Goal: Task Accomplishment & Management: Use online tool/utility

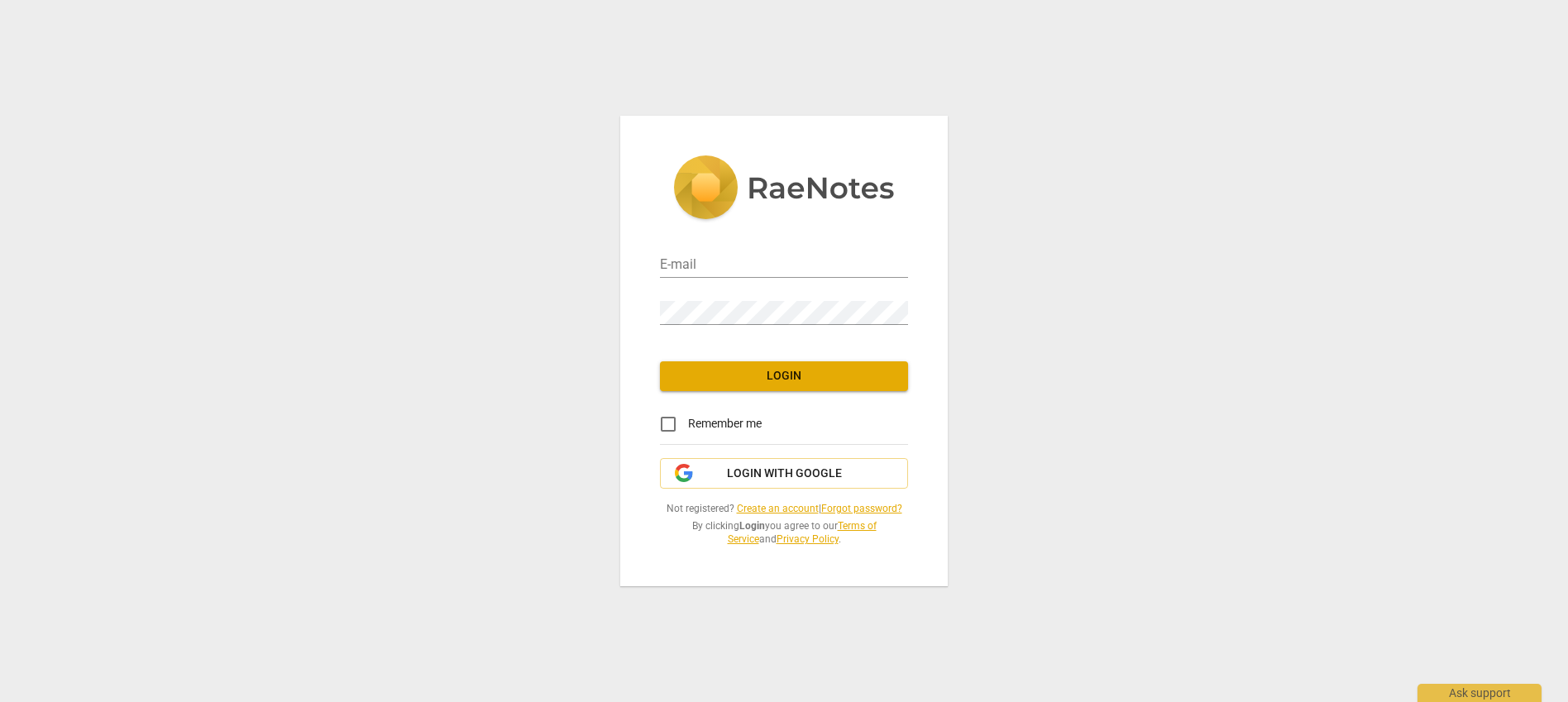
type input "[EMAIL_ADDRESS][DOMAIN_NAME]"
click at [842, 372] on span "Login" at bounding box center [784, 376] width 222 height 17
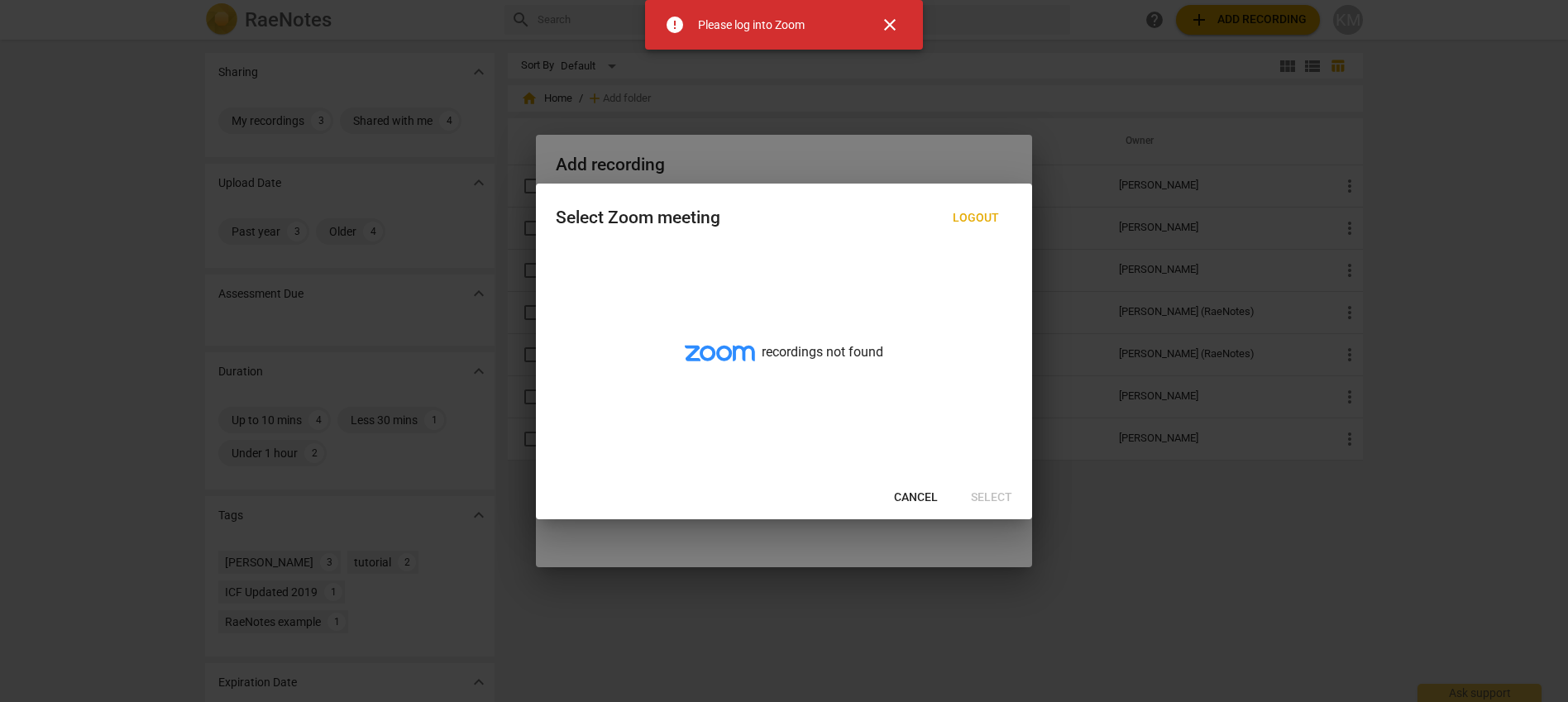
click at [912, 491] on span "Cancel" at bounding box center [915, 497] width 44 height 17
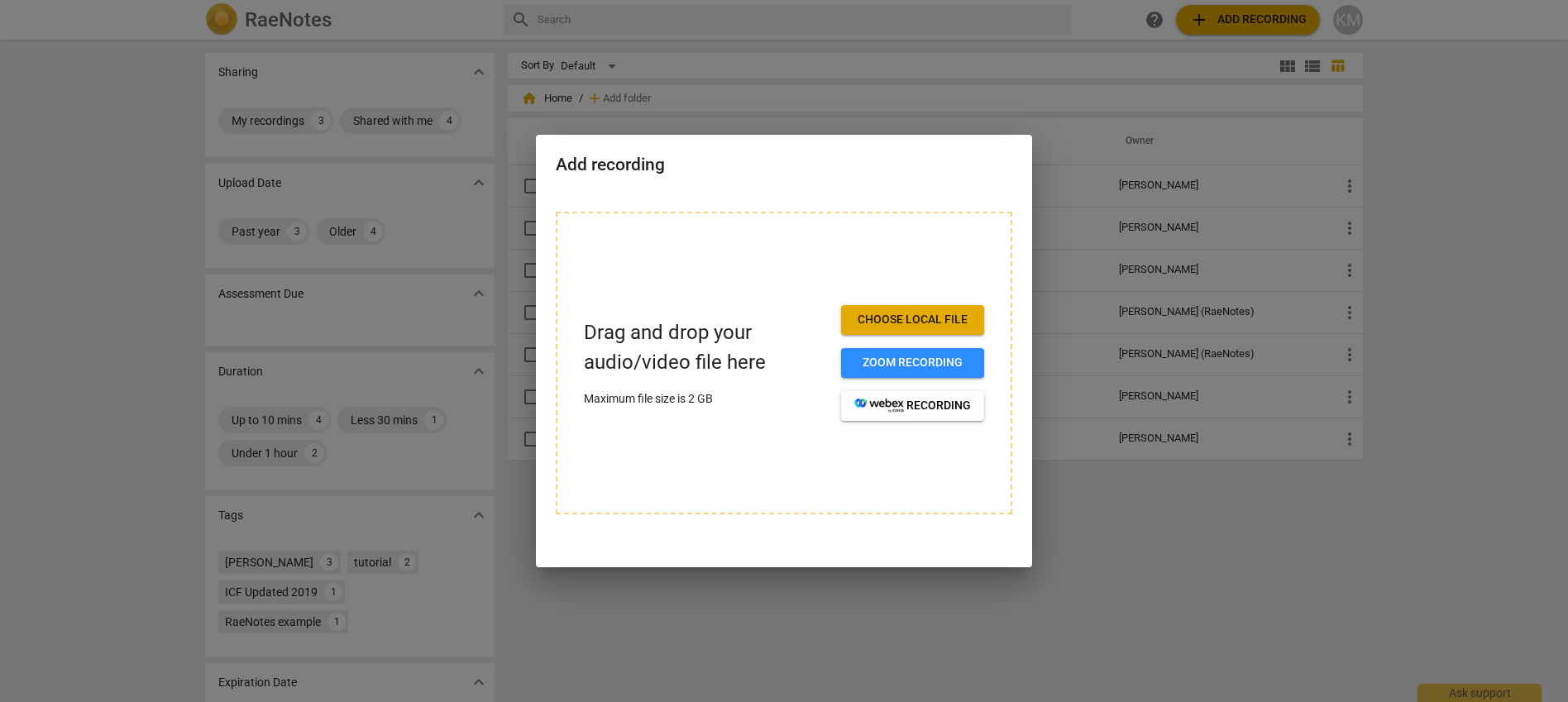
click at [895, 316] on span "Choose local file" at bounding box center [912, 319] width 116 height 17
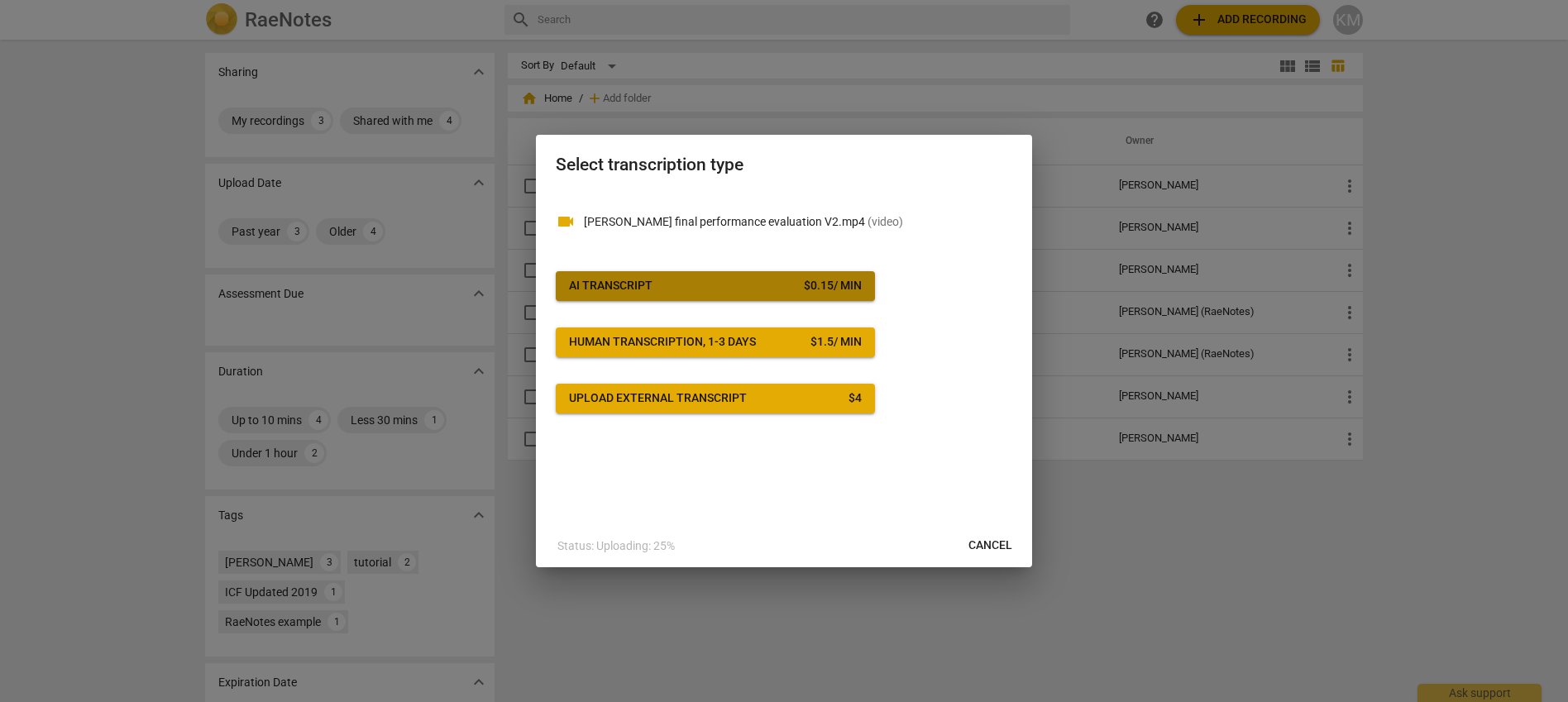
click at [674, 279] on span "AI Transcript $ 0.15 / min" at bounding box center [715, 285] width 293 height 17
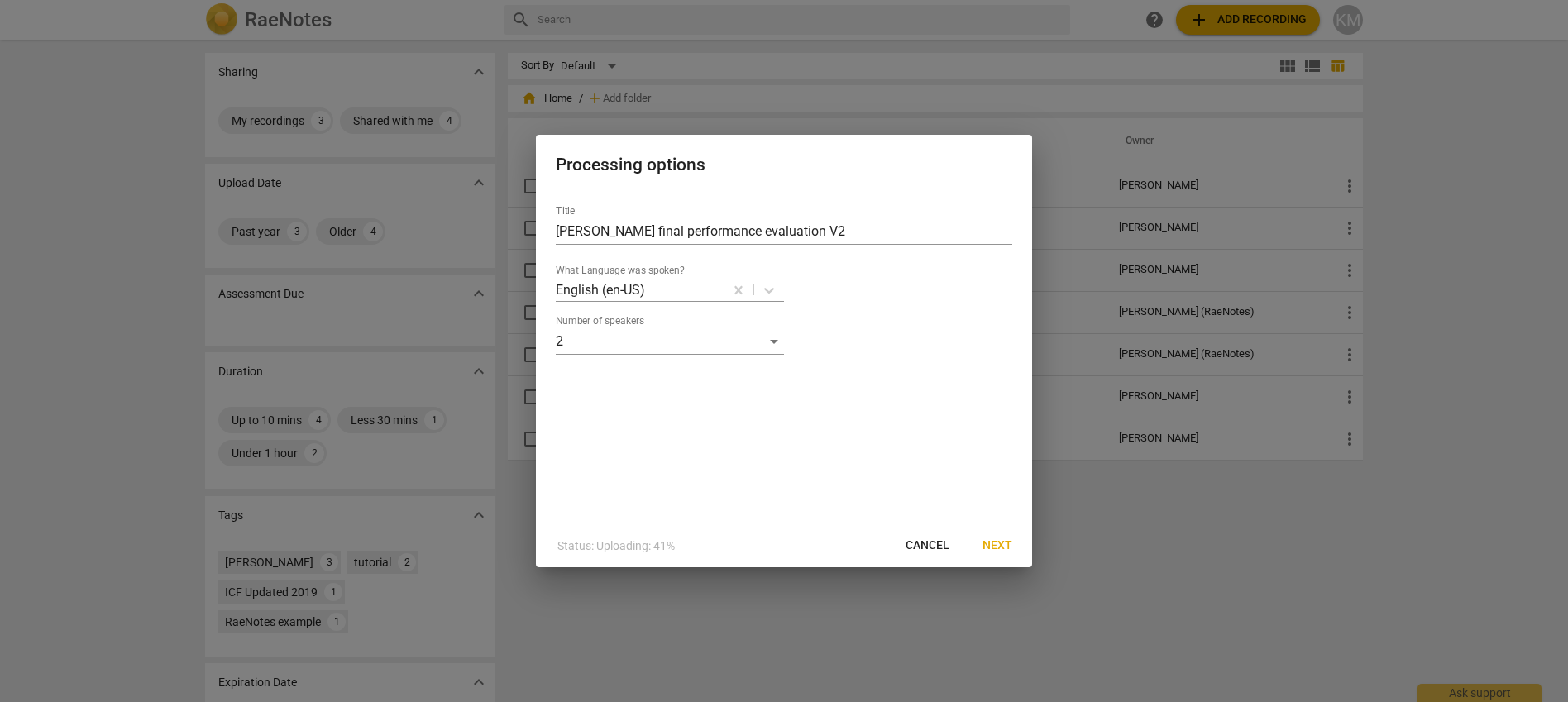
click at [991, 545] on span "Next" at bounding box center [997, 545] width 30 height 17
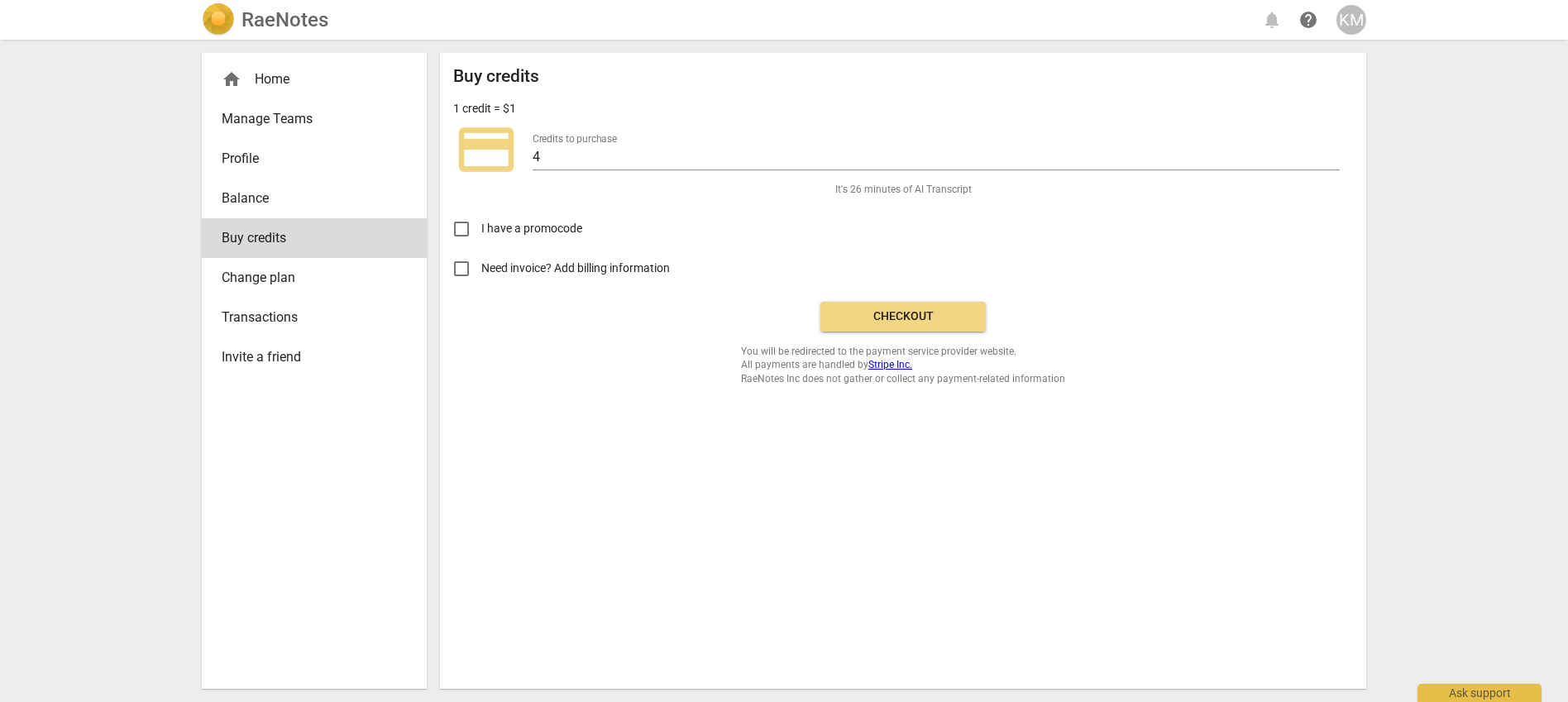
click at [908, 318] on span "Checkout" at bounding box center [903, 316] width 139 height 17
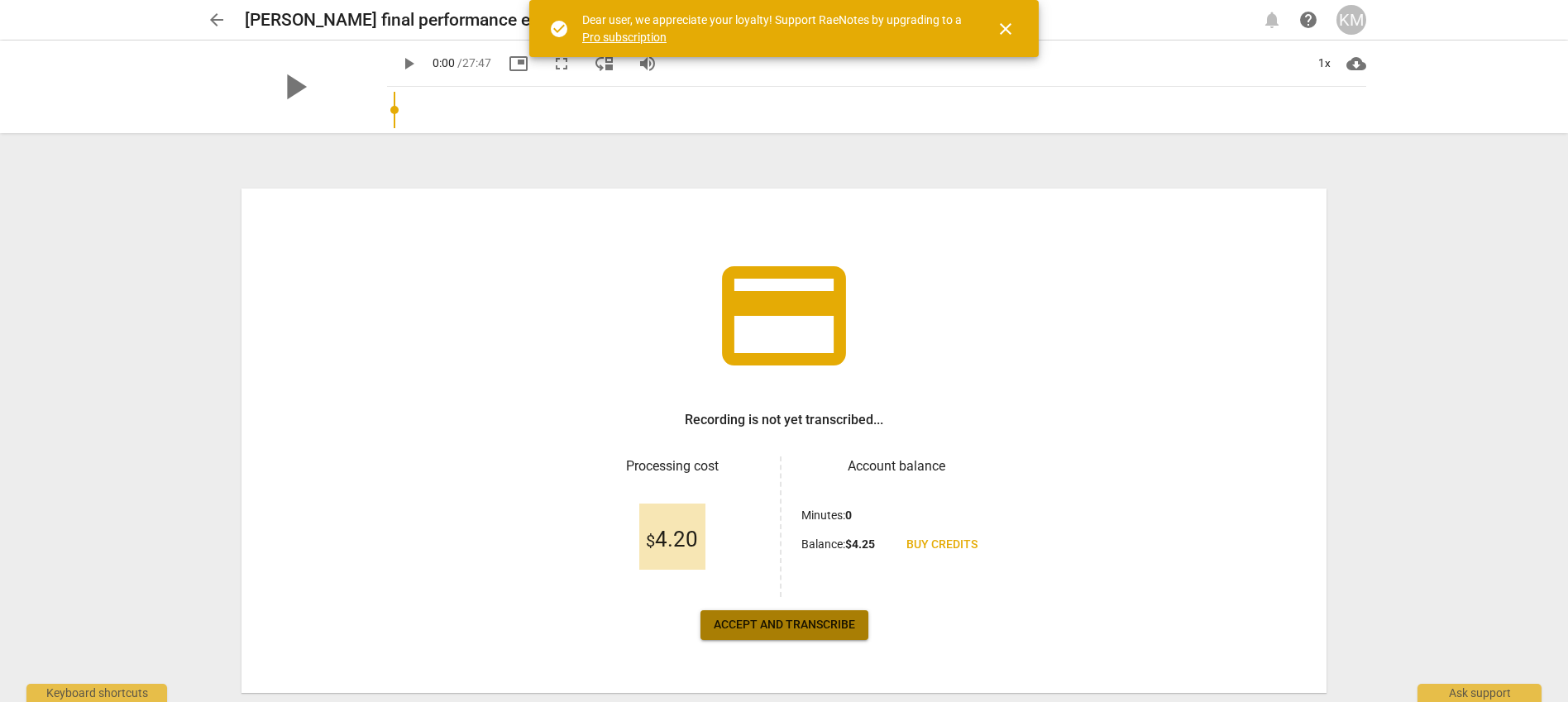
click at [818, 628] on span "Accept and transcribe" at bounding box center [784, 624] width 141 height 17
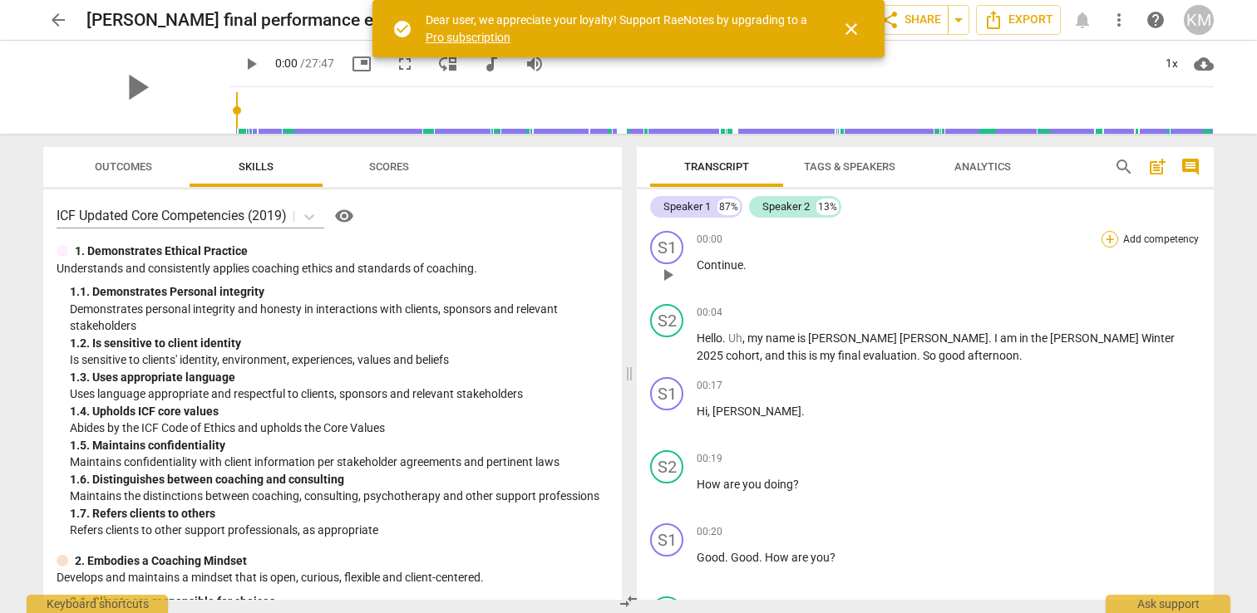
click at [1107, 243] on div "+" at bounding box center [1109, 239] width 17 height 17
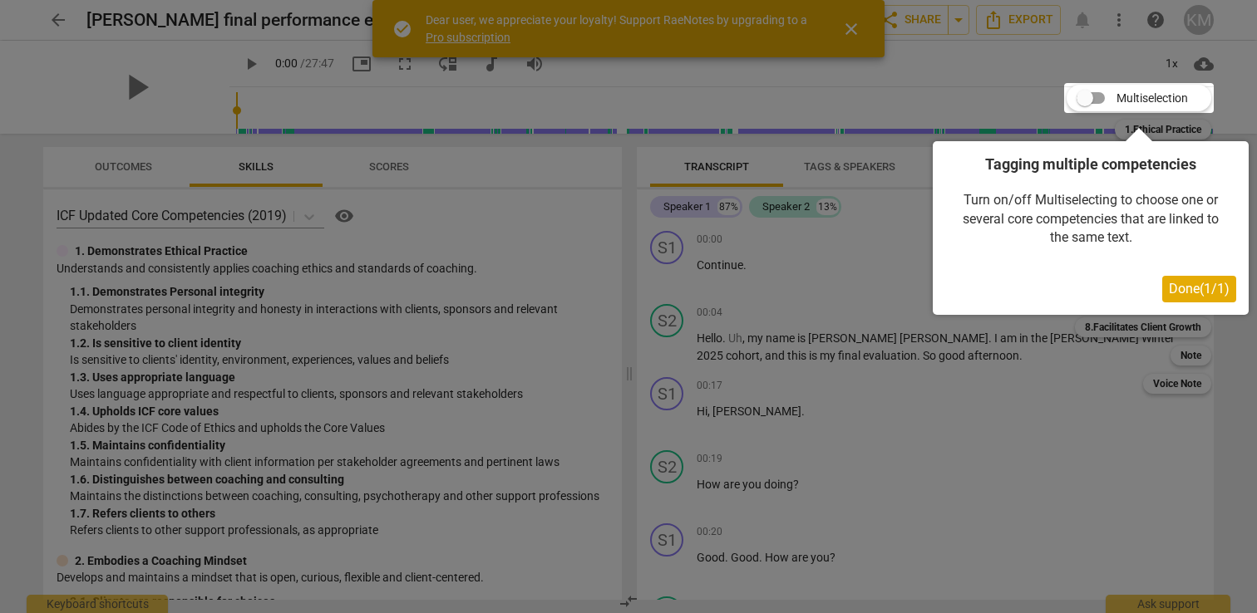
click at [1182, 282] on span "Done ( 1 / 1 )" at bounding box center [1199, 289] width 61 height 16
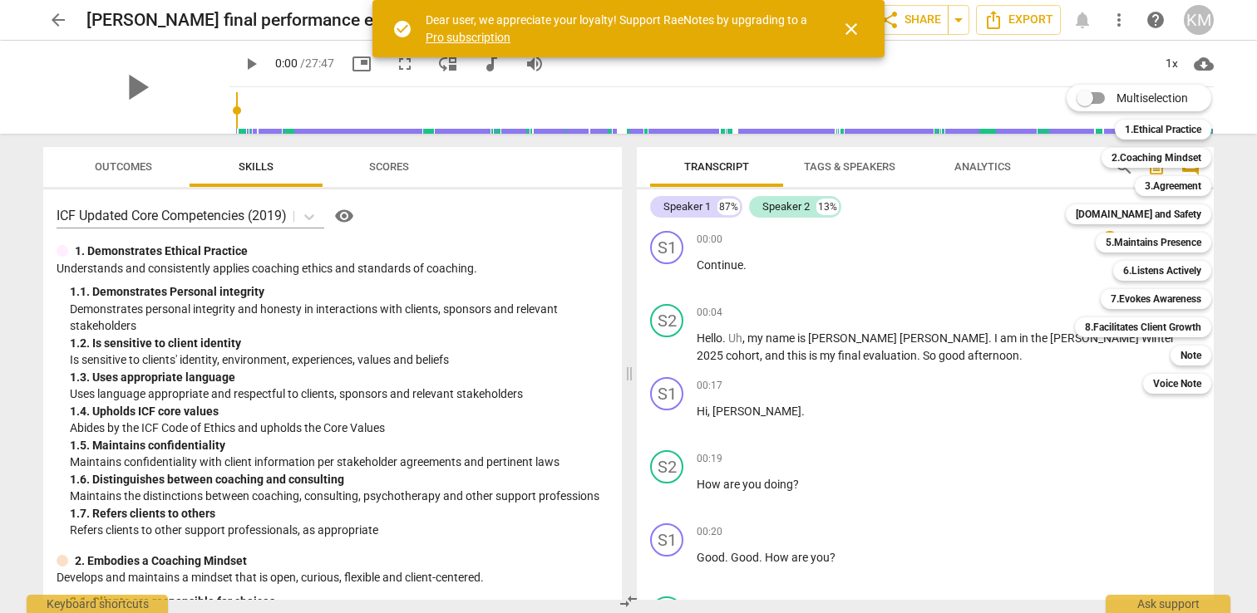
click at [1032, 278] on div at bounding box center [628, 306] width 1257 height 613
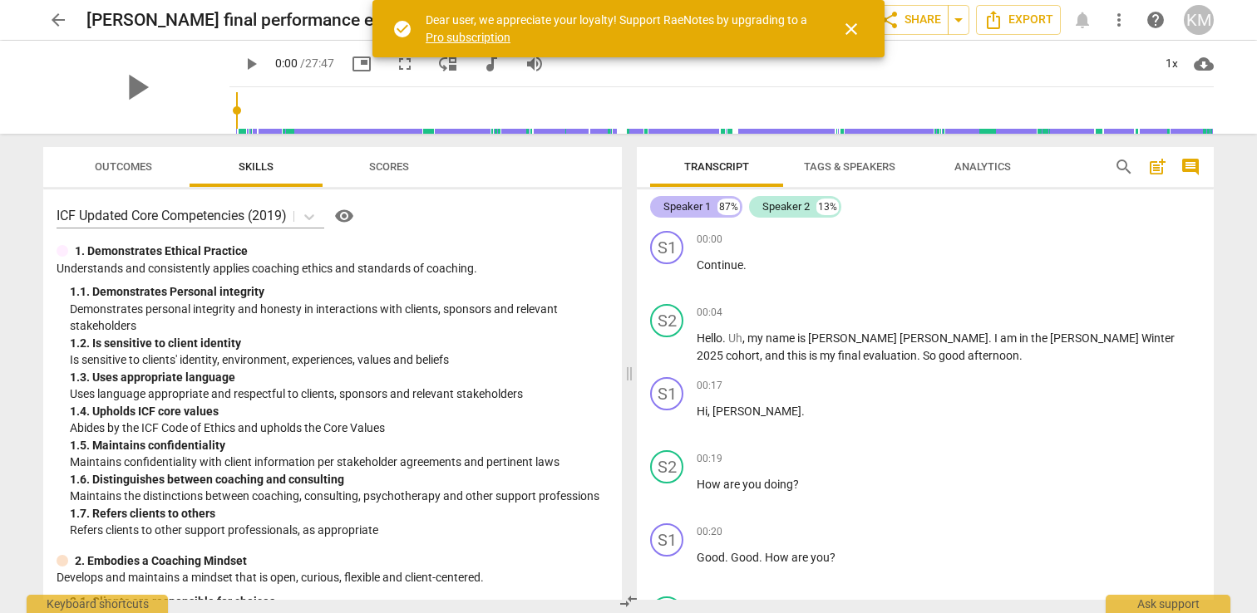
click at [699, 208] on div "Speaker 1" at bounding box center [686, 207] width 47 height 17
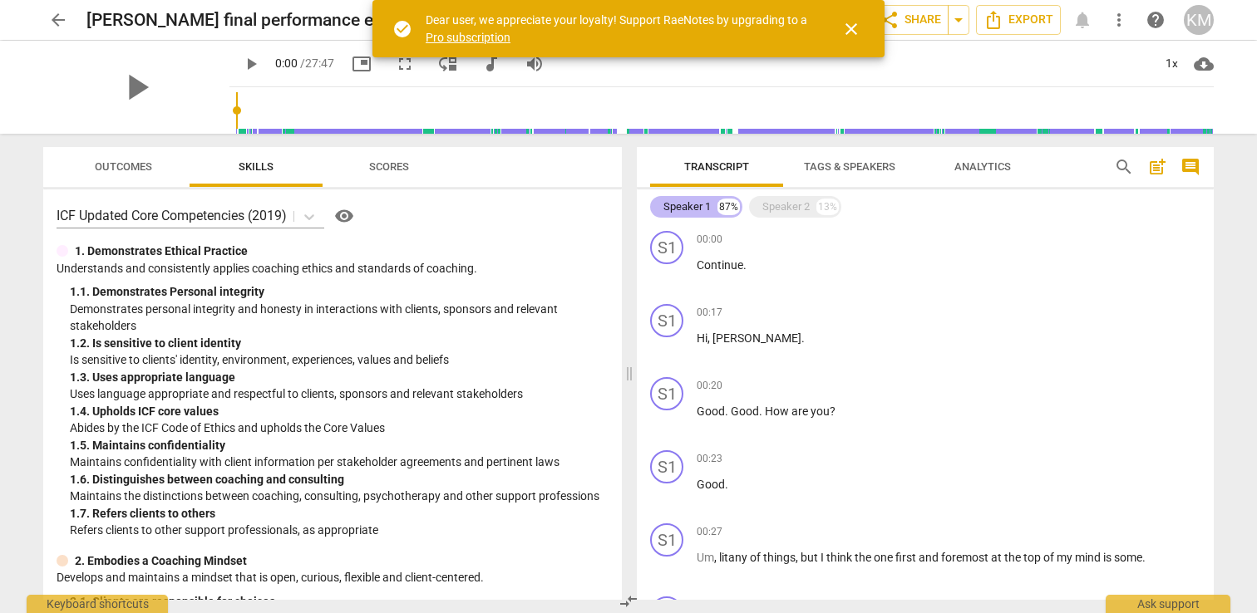
click at [709, 208] on div "Speaker 1" at bounding box center [686, 207] width 47 height 17
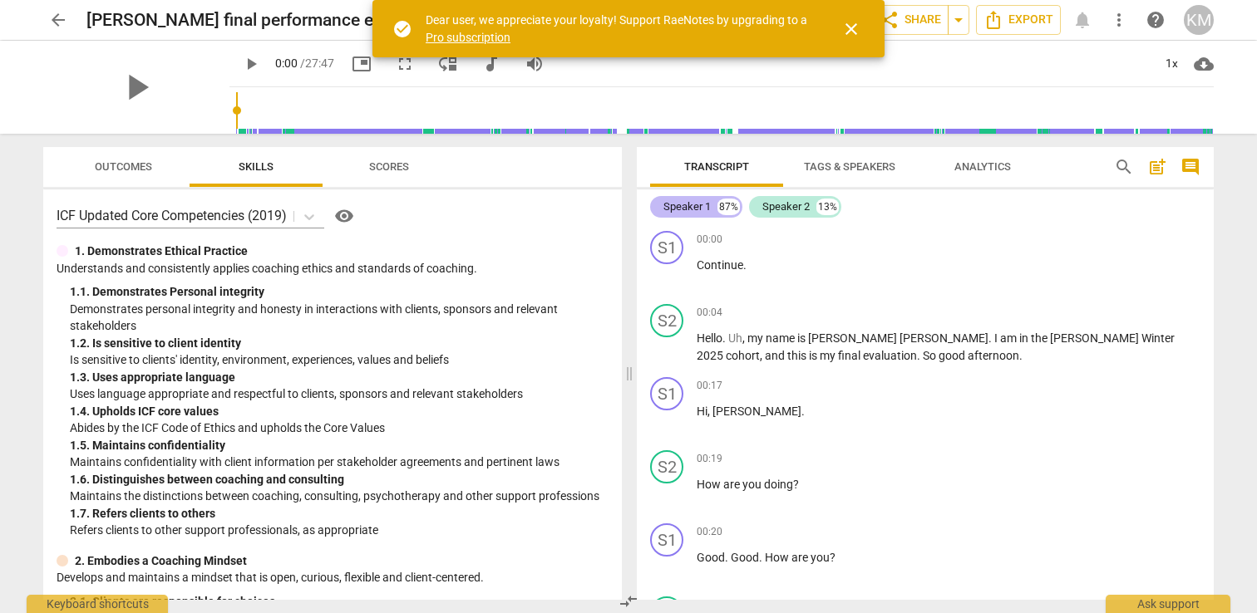
click at [724, 207] on div "87%" at bounding box center [728, 207] width 22 height 17
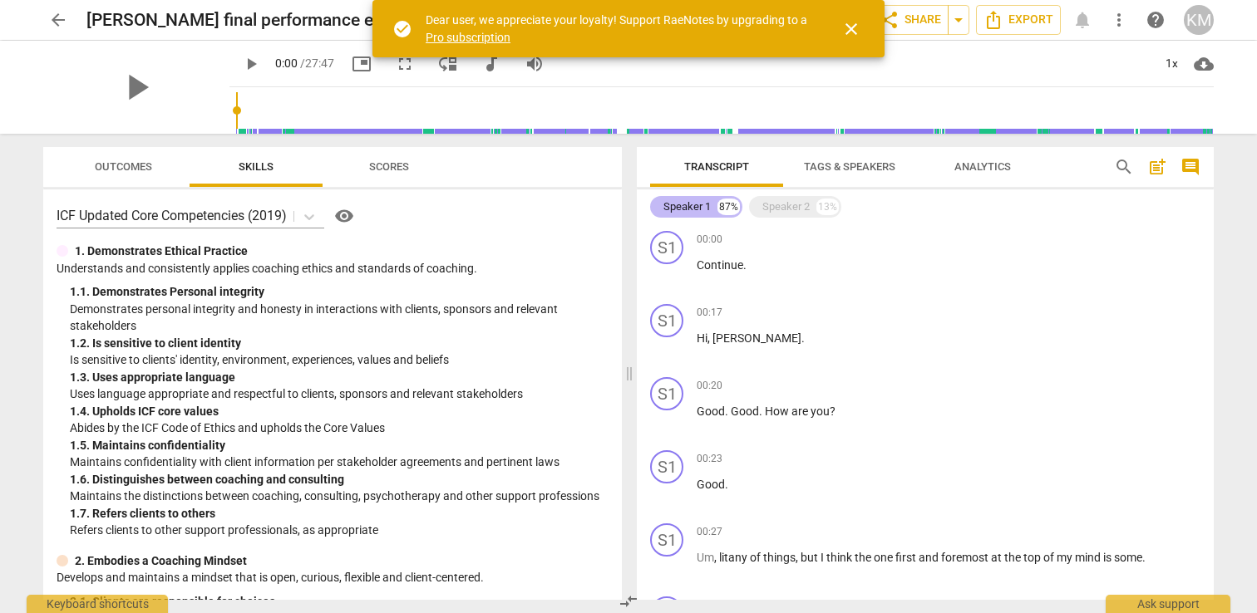
click at [724, 207] on div "87%" at bounding box center [728, 207] width 22 height 17
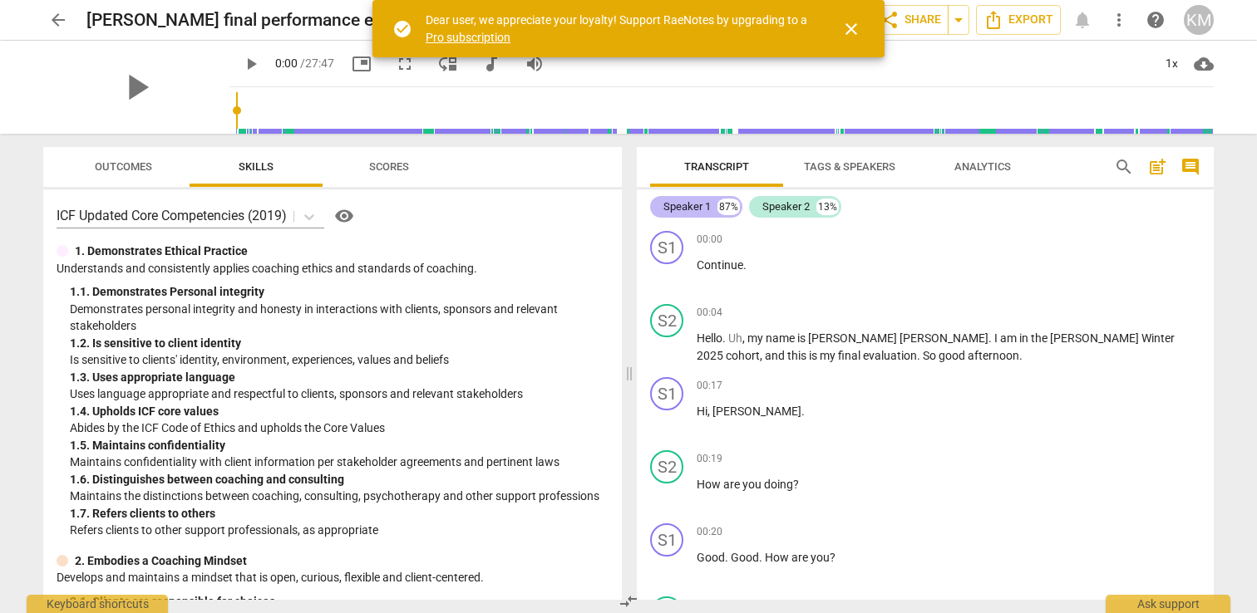
click at [724, 207] on div "87%" at bounding box center [728, 207] width 22 height 17
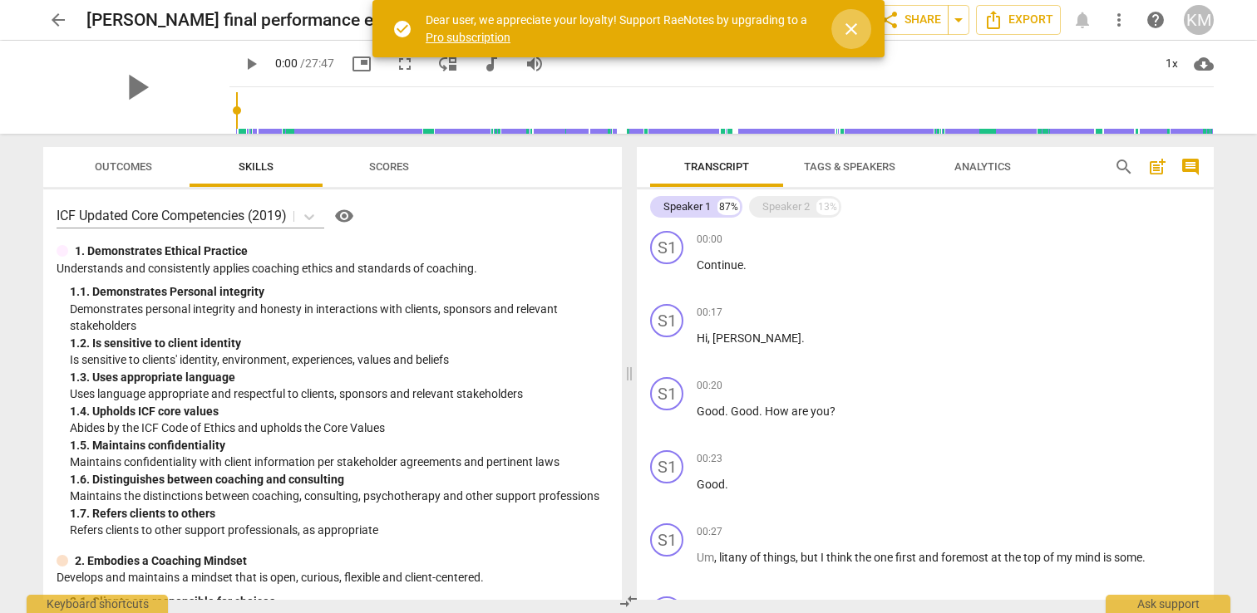
click at [855, 29] on span "close" at bounding box center [851, 29] width 20 height 20
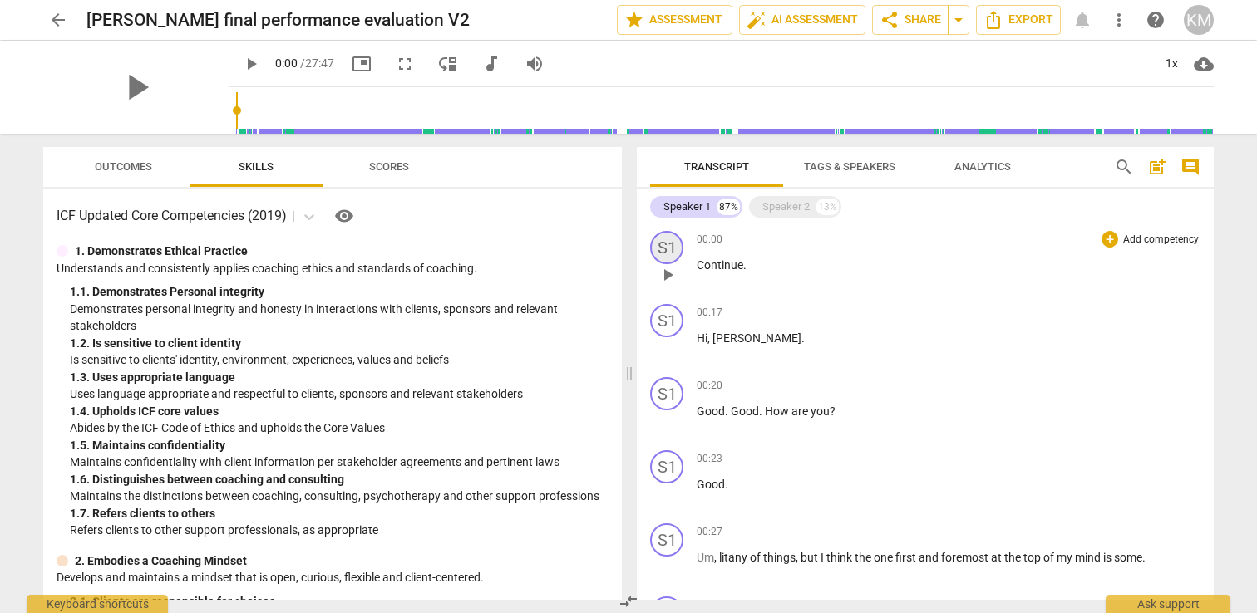
click at [677, 248] on div "S1" at bounding box center [666, 247] width 33 height 33
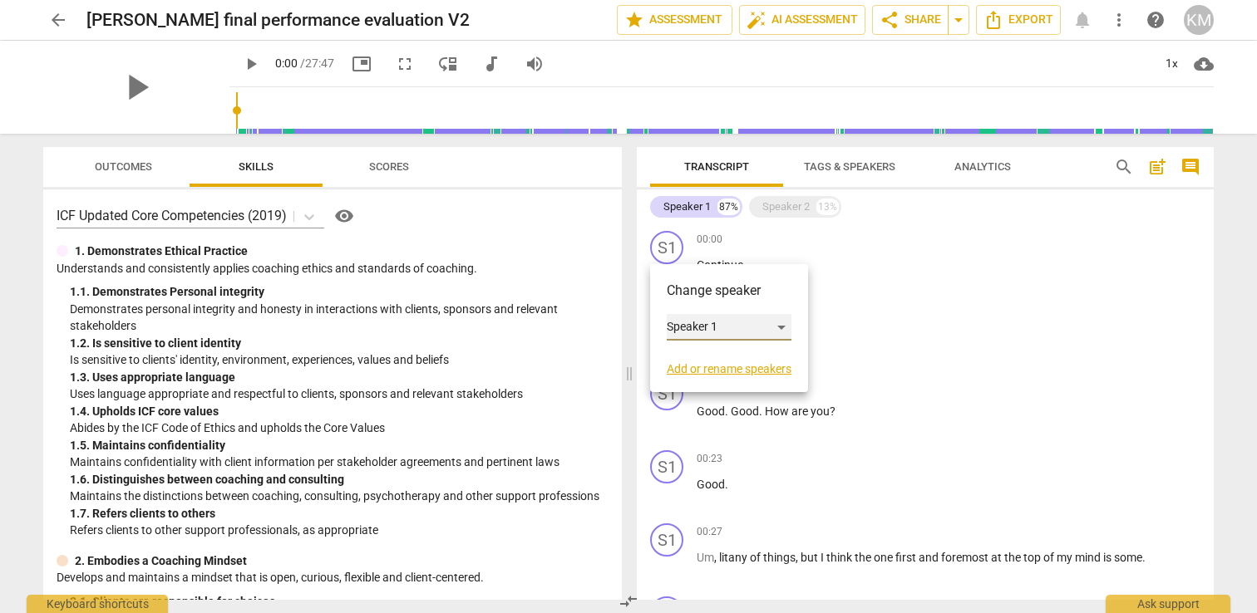
click at [782, 326] on div "Speaker 1" at bounding box center [729, 327] width 125 height 27
click at [829, 320] on div at bounding box center [628, 306] width 1257 height 613
click at [746, 365] on link "Add or rename speakers" at bounding box center [729, 368] width 125 height 13
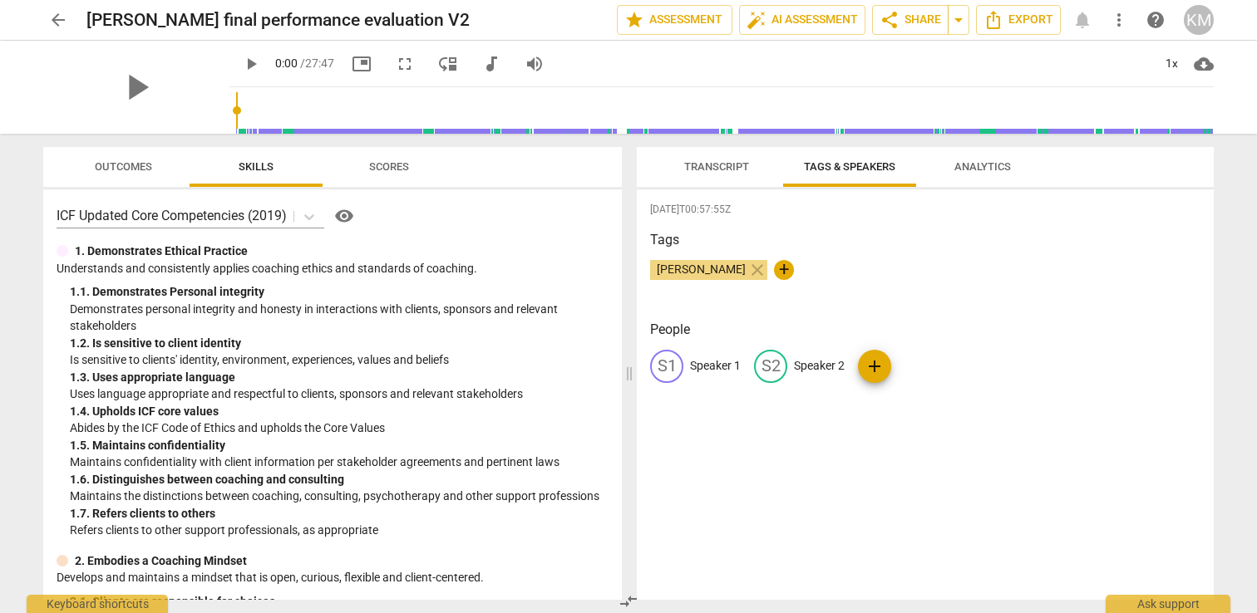
click at [774, 268] on span "+" at bounding box center [784, 270] width 20 height 20
click at [684, 271] on span "[PERSON_NAME]" at bounding box center [701, 269] width 102 height 13
click at [774, 271] on span "+" at bounding box center [784, 270] width 20 height 20
click at [692, 363] on p "Speaker 1" at bounding box center [715, 365] width 51 height 17
type input "k"
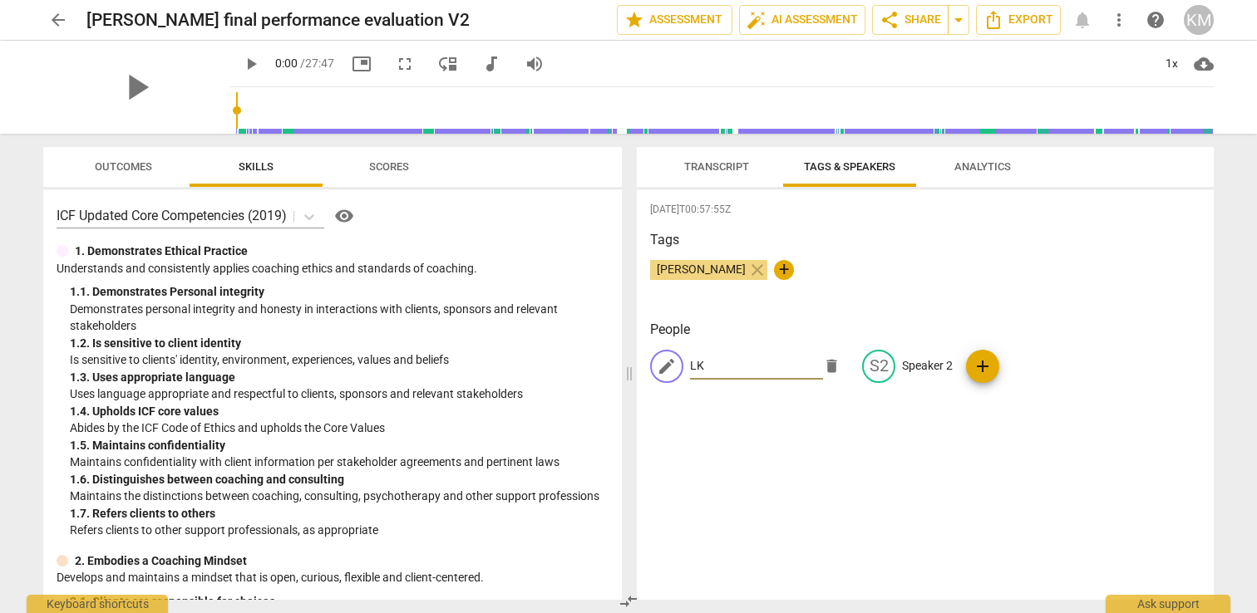
type input "L"
type input "[PERSON_NAME]"
click at [913, 363] on p "Speaker 2" at bounding box center [927, 365] width 51 height 17
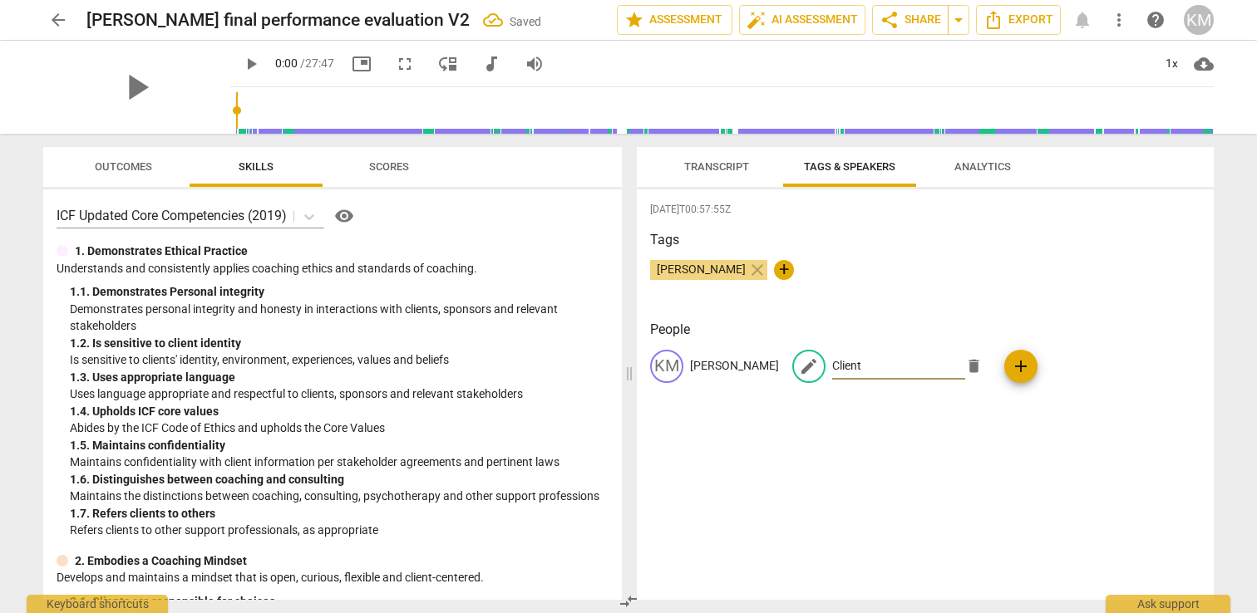
type input "Client"
click at [1046, 491] on div "2025-10-01T00:57:55Z Tags Kris Muir close + People KM Kris Muir edit Client del…" at bounding box center [925, 394] width 577 height 411
click at [730, 179] on button "Transcript" at bounding box center [716, 167] width 133 height 40
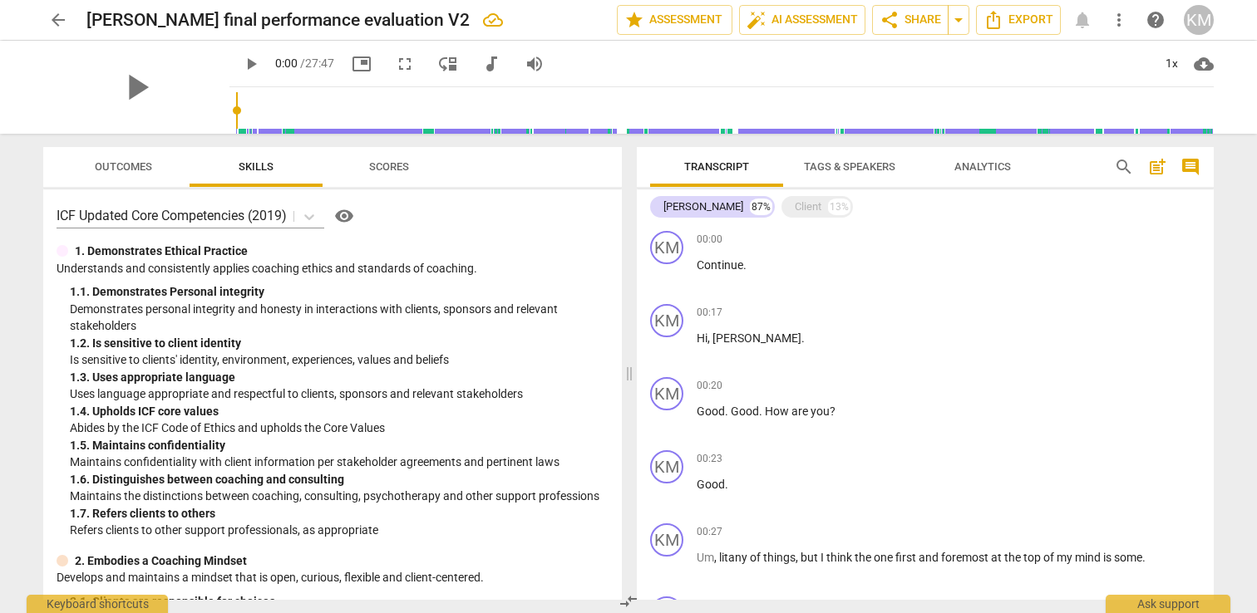
click at [823, 174] on span "Tags & Speakers" at bounding box center [849, 167] width 131 height 22
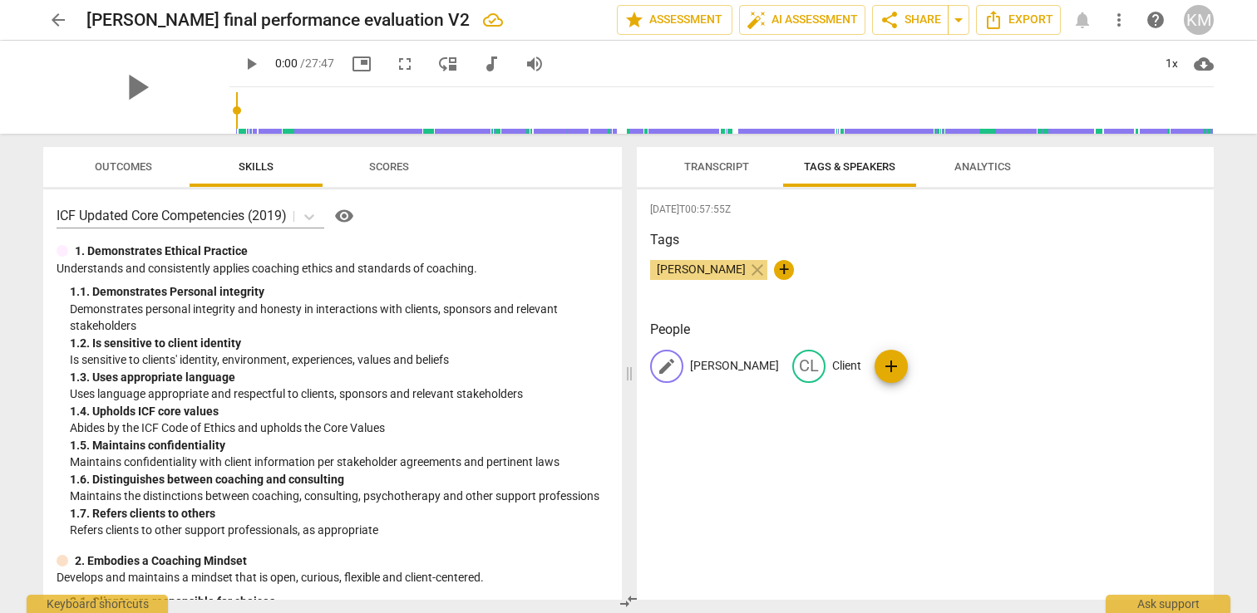
click at [721, 368] on p "[PERSON_NAME]" at bounding box center [734, 365] width 89 height 17
type input "Client"
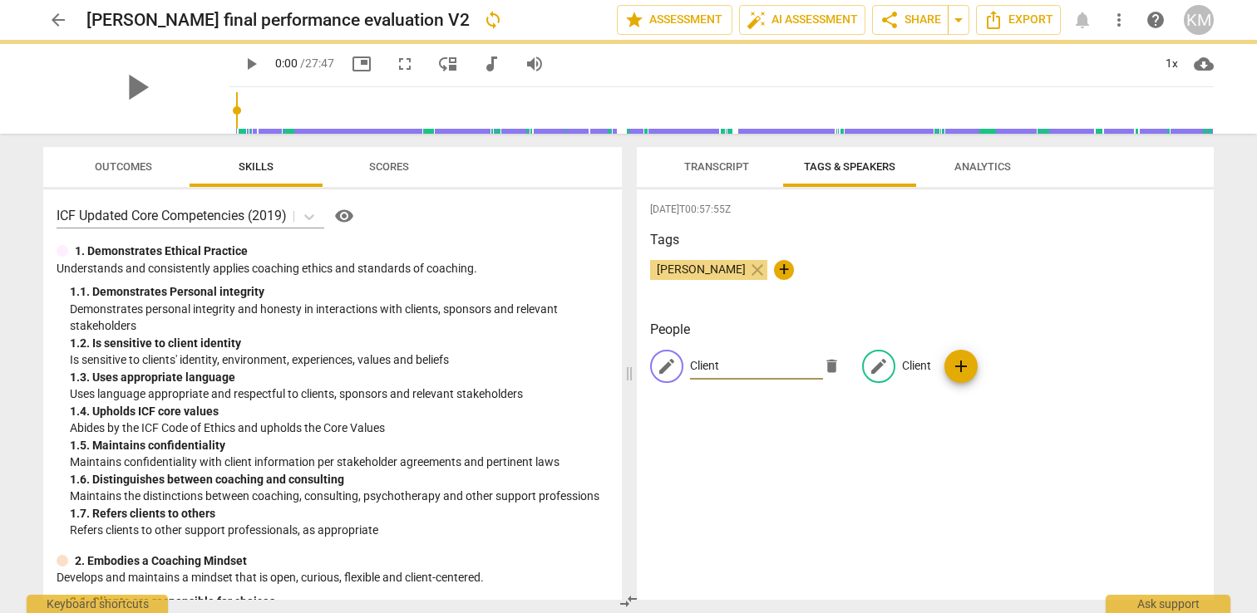
click at [902, 362] on p "Client" at bounding box center [916, 365] width 29 height 17
click at [691, 268] on span "[PERSON_NAME]" at bounding box center [701, 269] width 102 height 13
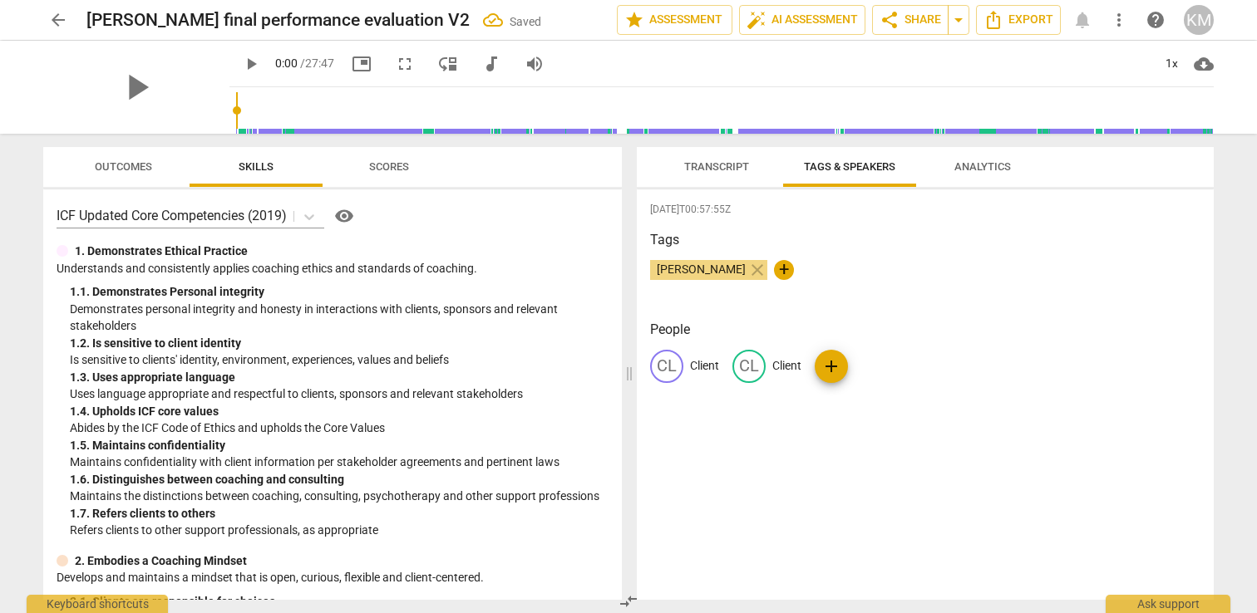
click at [774, 270] on span "+" at bounding box center [784, 270] width 20 height 20
click at [780, 367] on p "Client" at bounding box center [786, 365] width 29 height 17
type input "[PERSON_NAME]"
click at [1090, 276] on div "Kris Muir close +" at bounding box center [925, 276] width 550 height 33
click at [726, 171] on span "Transcript" at bounding box center [716, 166] width 65 height 12
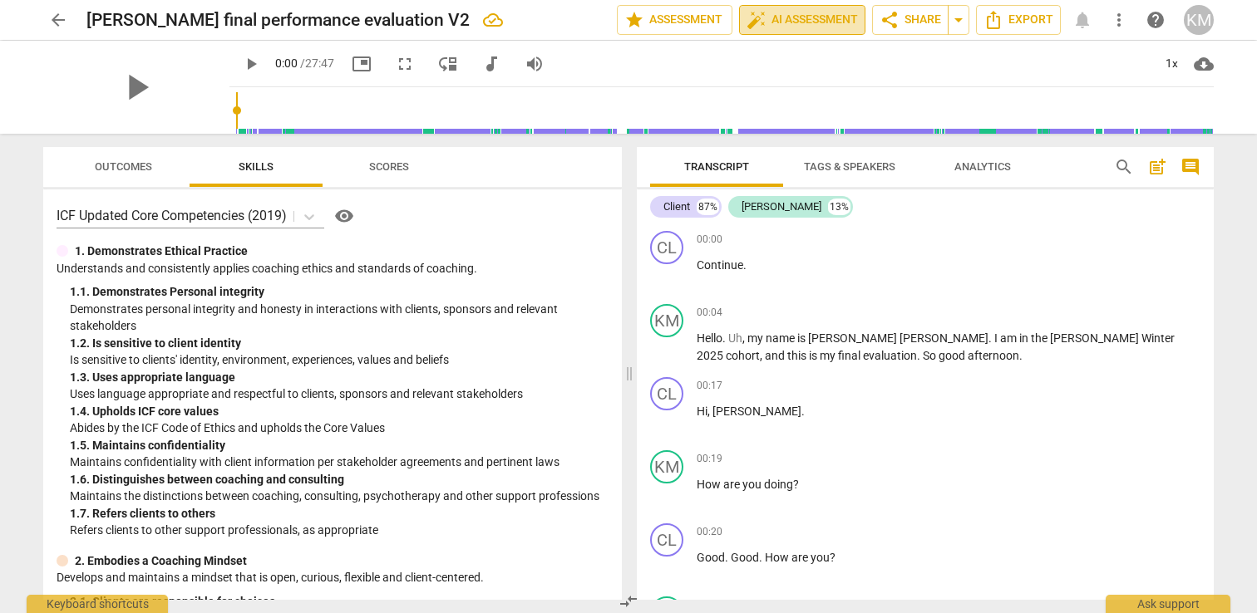
click at [792, 23] on span "auto_fix_high AI Assessment" at bounding box center [801, 20] width 111 height 20
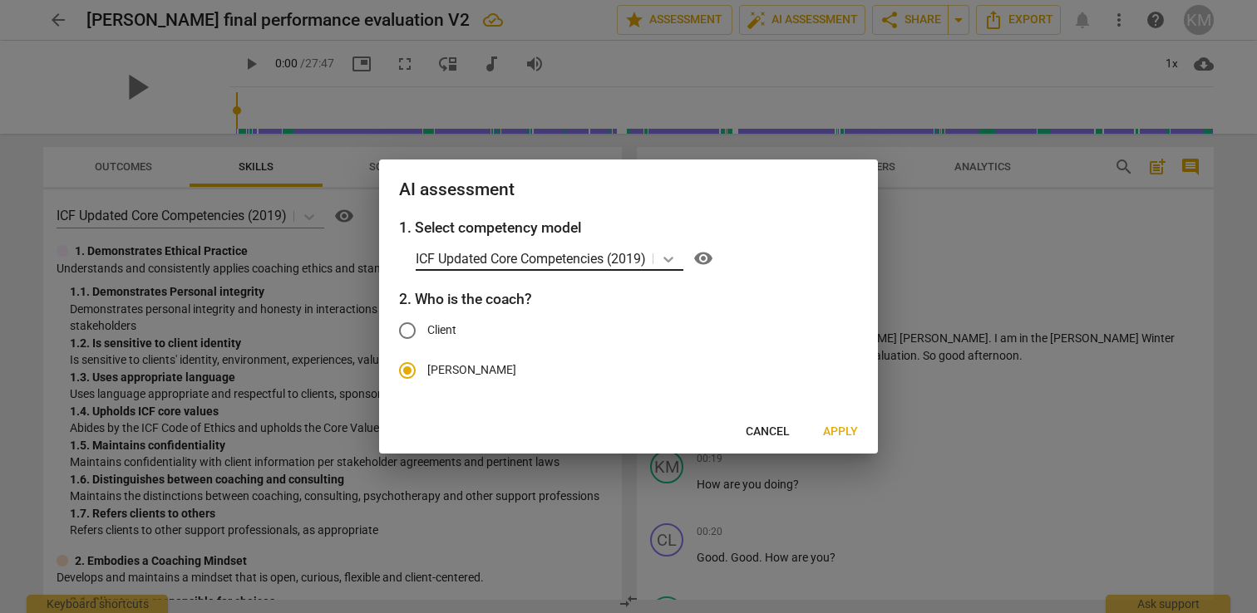
click at [674, 258] on icon at bounding box center [668, 259] width 17 height 17
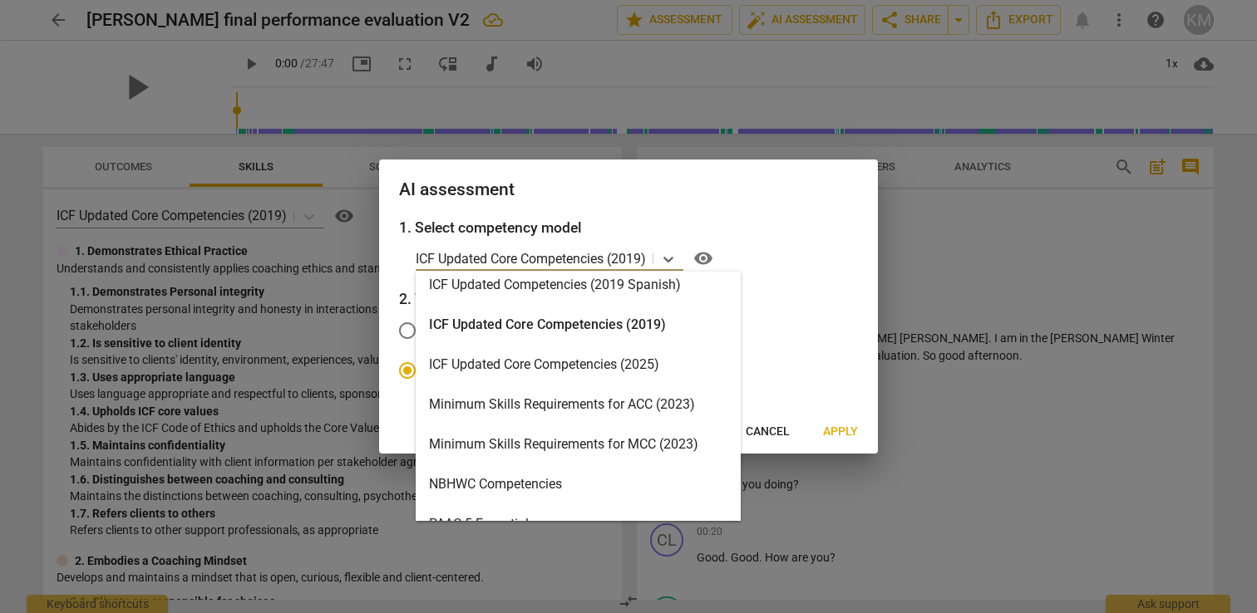
scroll to position [297, 0]
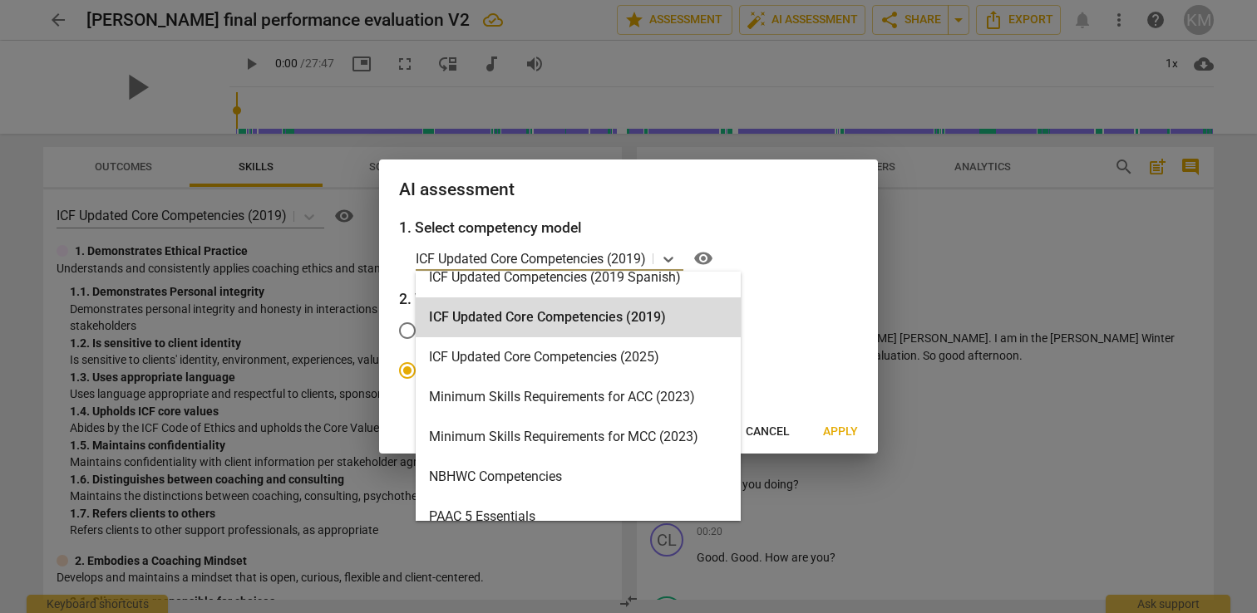
click at [789, 317] on label "Client" at bounding box center [615, 331] width 457 height 40
click at [427, 317] on input "Client" at bounding box center [407, 331] width 40 height 40
radio input "true"
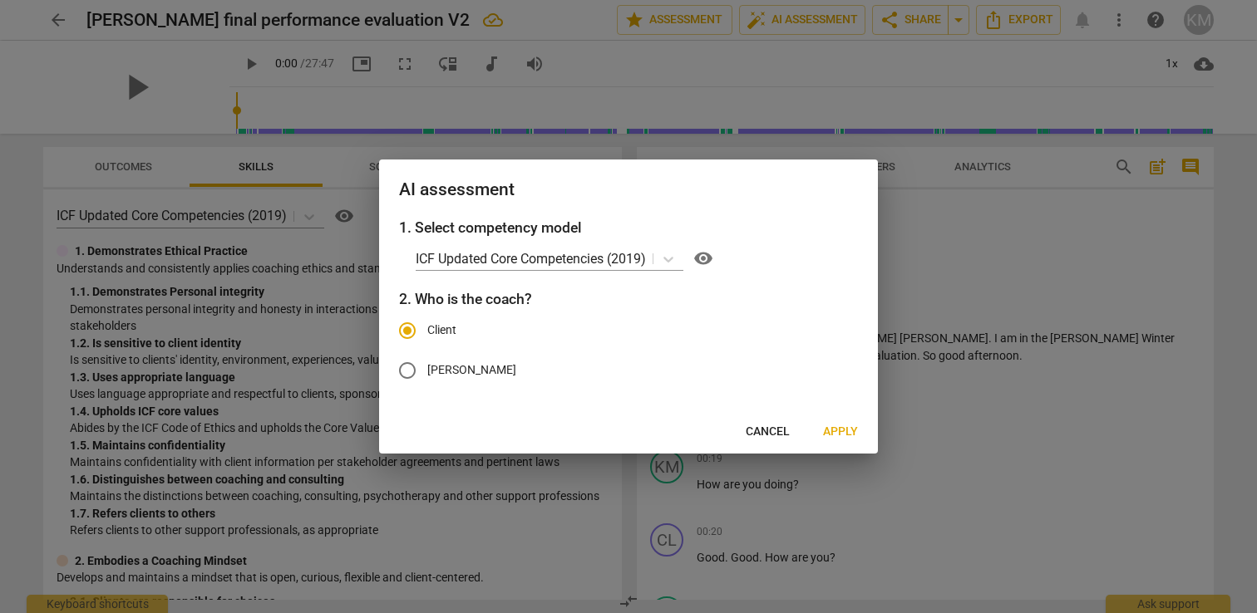
click at [407, 372] on input "[PERSON_NAME]" at bounding box center [407, 371] width 40 height 40
radio input "true"
radio input "false"
click at [852, 432] on span "Apply" at bounding box center [840, 432] width 35 height 17
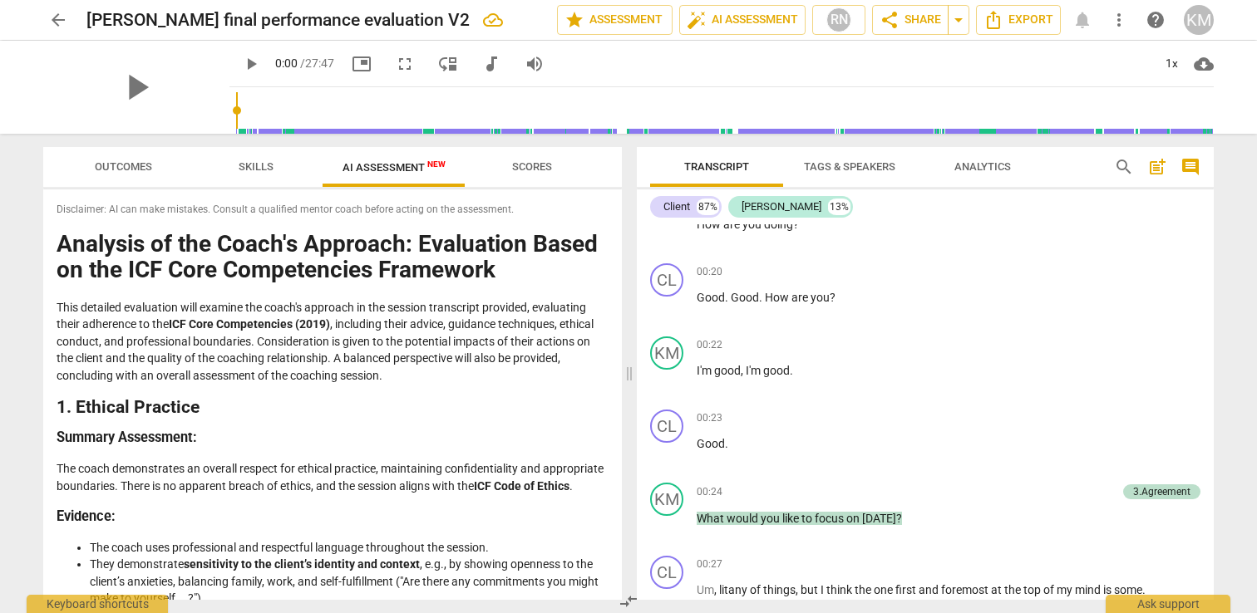
scroll to position [232, 0]
